Goal: Check status: Check status

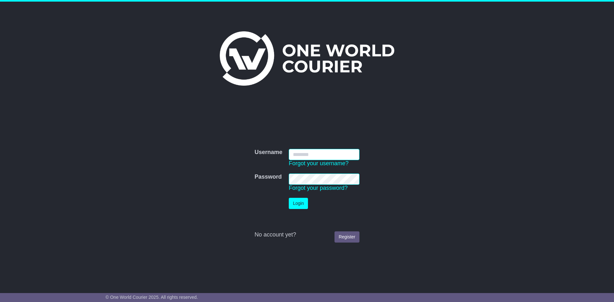
click at [328, 154] on input "Username" at bounding box center [324, 154] width 71 height 11
type input "******"
click at [306, 202] on button "Login" at bounding box center [298, 203] width 19 height 11
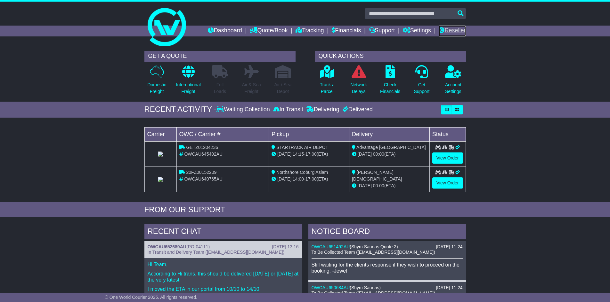
click at [446, 30] on link "Reseller" at bounding box center [451, 31] width 27 height 11
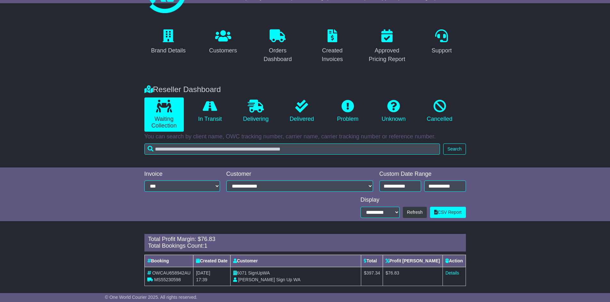
scroll to position [40, 0]
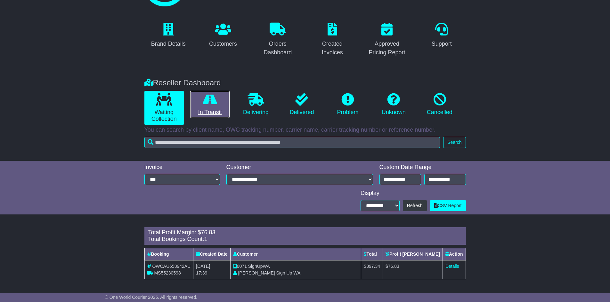
click at [203, 104] on icon at bounding box center [210, 99] width 14 height 13
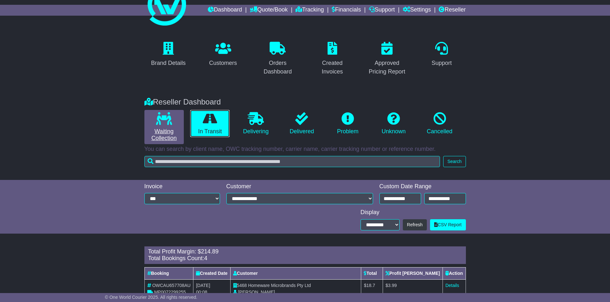
scroll to position [1, 0]
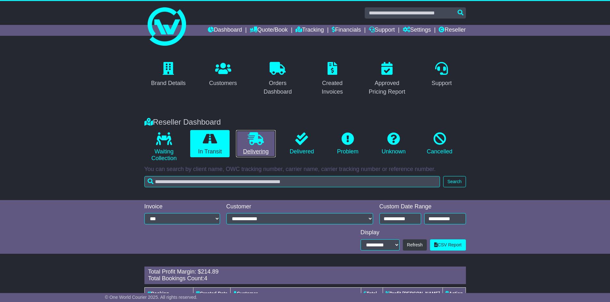
click at [253, 154] on link "Delivering" at bounding box center [255, 144] width 39 height 28
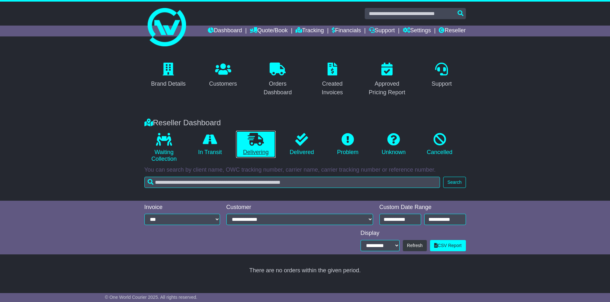
scroll to position [0, 0]
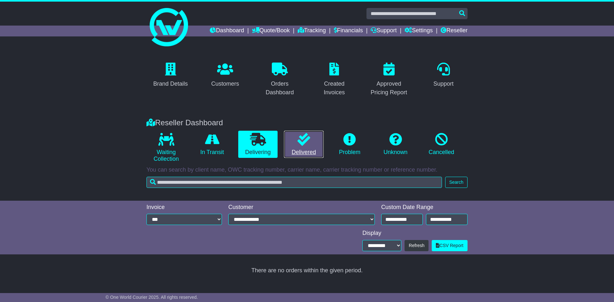
click at [293, 152] on link "Delivered" at bounding box center [303, 145] width 39 height 28
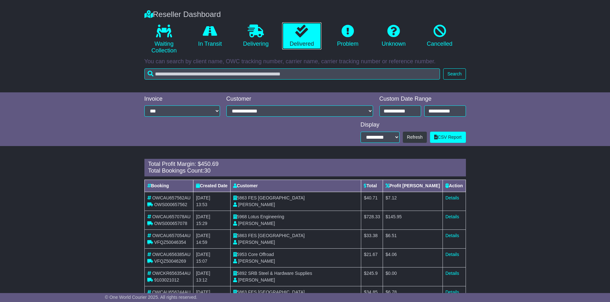
scroll to position [105, 0]
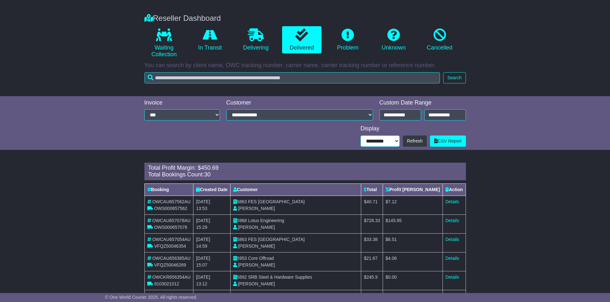
click at [383, 145] on select "**********" at bounding box center [379, 141] width 39 height 11
select select "**"
click at [361, 147] on select "**********" at bounding box center [379, 141] width 39 height 11
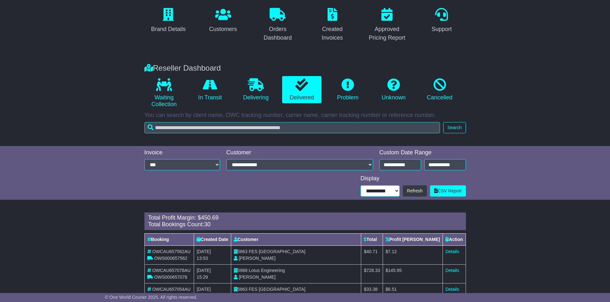
scroll to position [0, 0]
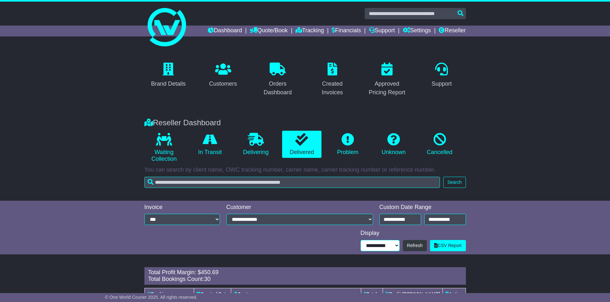
click at [381, 246] on select "**********" at bounding box center [379, 245] width 39 height 11
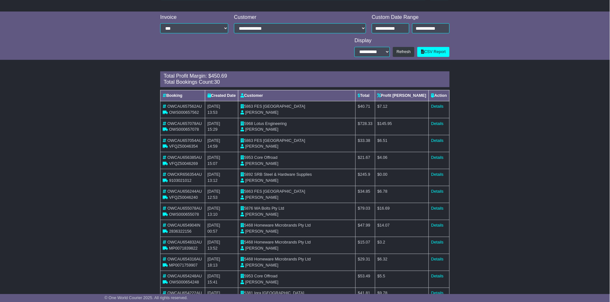
scroll to position [188, 0]
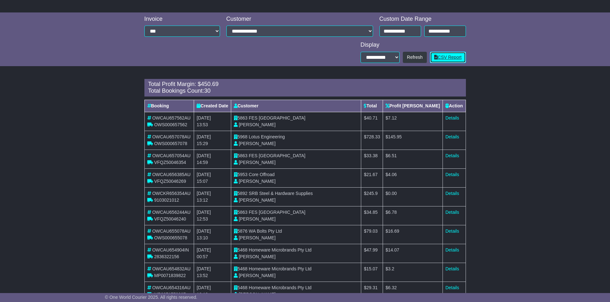
click at [443, 58] on link "CSV Report" at bounding box center [448, 57] width 36 height 11
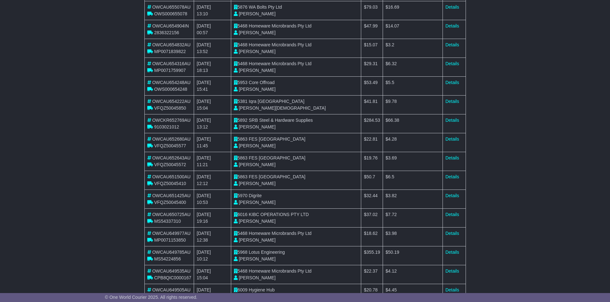
scroll to position [409, 0]
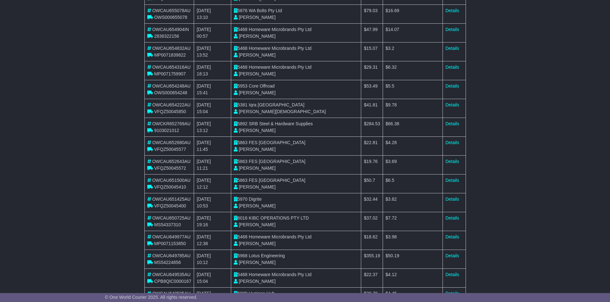
drag, startPoint x: 530, startPoint y: 138, endPoint x: 451, endPoint y: 58, distance: 112.0
click at [529, 138] on div "Loading... There are no orders within the given period. Total Profit Margin: $ …" at bounding box center [305, 161] width 610 height 613
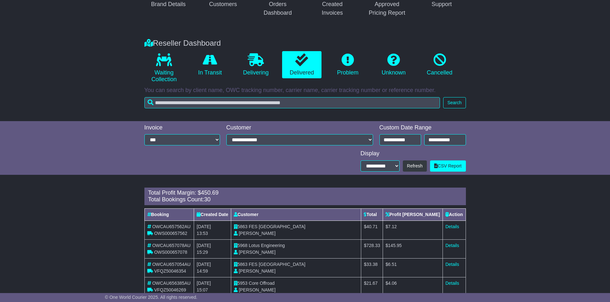
scroll to position [89, 0]
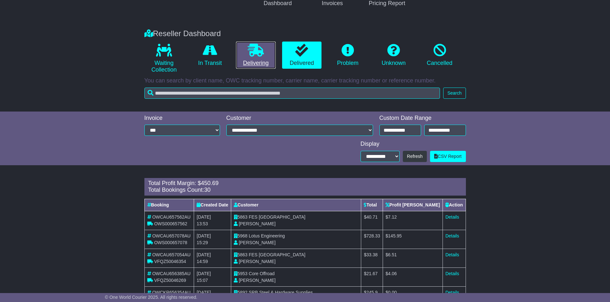
click at [264, 60] on link "Delivering" at bounding box center [255, 56] width 39 height 28
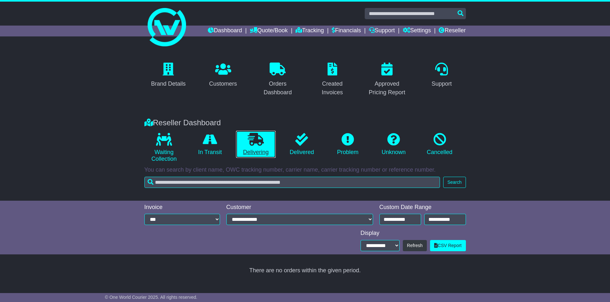
scroll to position [0, 0]
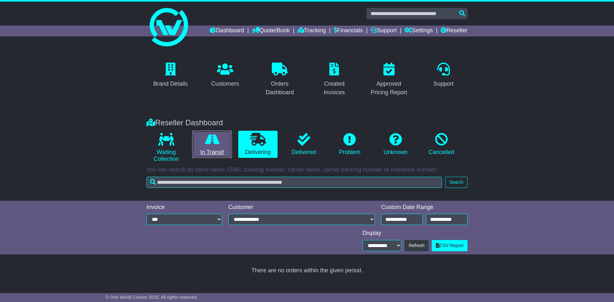
click at [215, 153] on link "In Transit" at bounding box center [211, 145] width 39 height 28
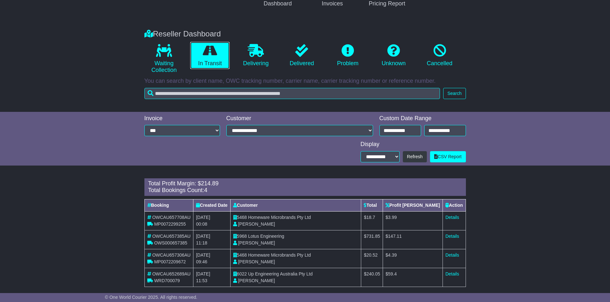
scroll to position [97, 0]
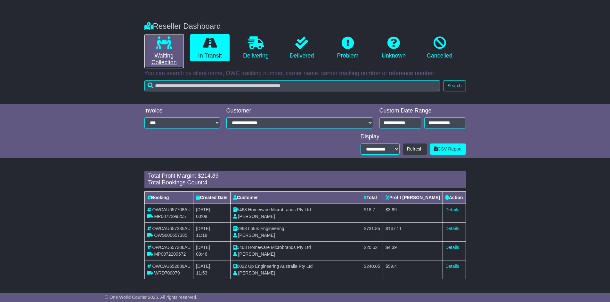
click at [165, 51] on link "Waiting Collection" at bounding box center [163, 51] width 39 height 34
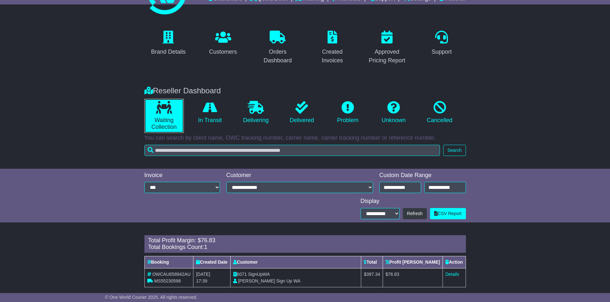
scroll to position [40, 0]
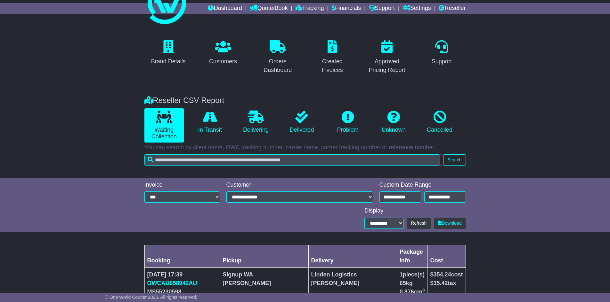
scroll to position [63, 0]
